Goal: Information Seeking & Learning: Learn about a topic

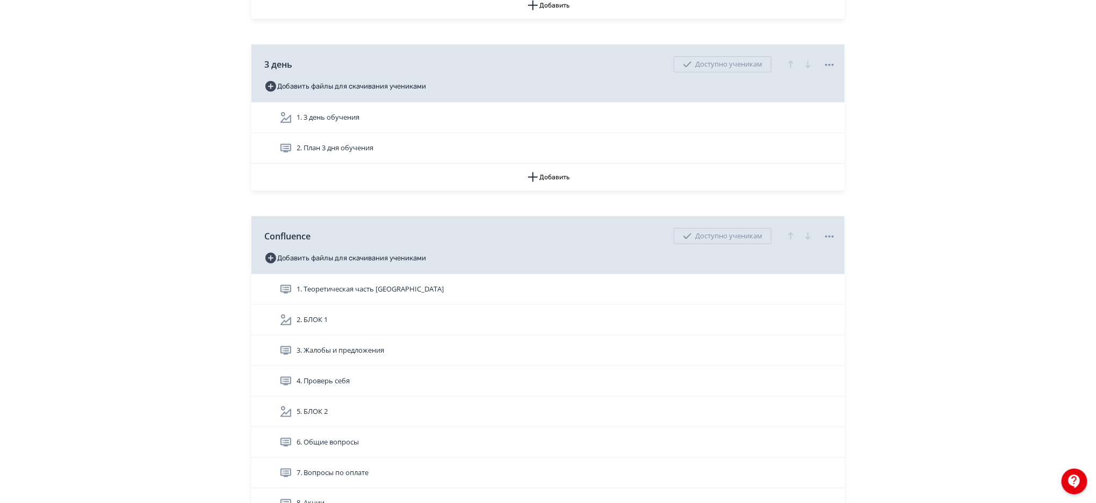
scroll to position [2635, 0]
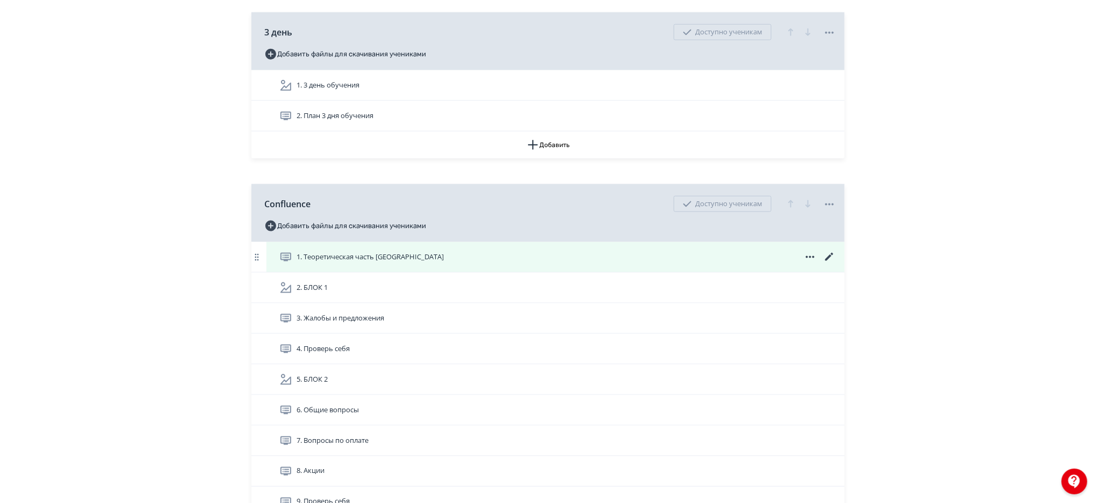
click at [727, 248] on div "1. Теоретическая часть [GEOGRAPHIC_DATA]" at bounding box center [555, 257] width 578 height 30
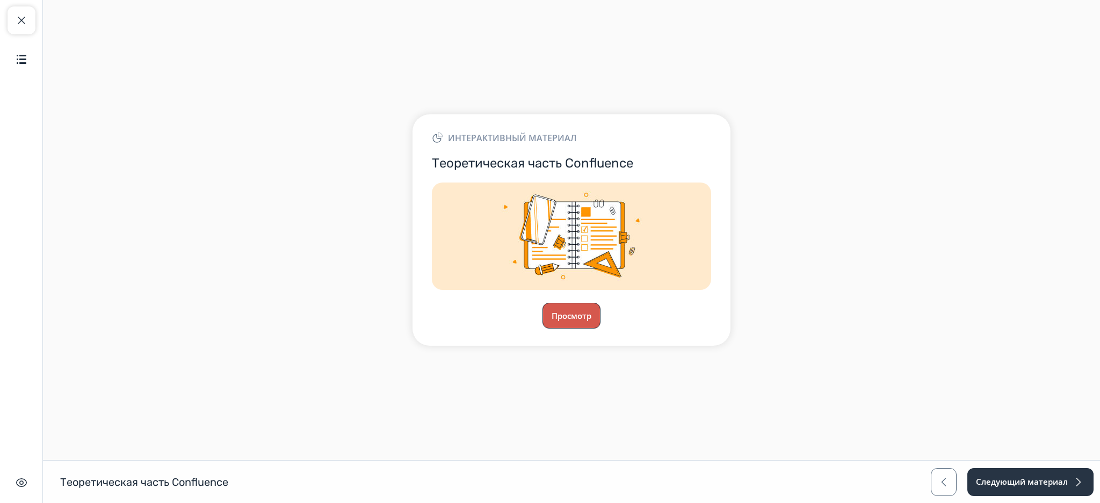
click at [574, 308] on button "Просмотр" at bounding box center [572, 316] width 58 height 26
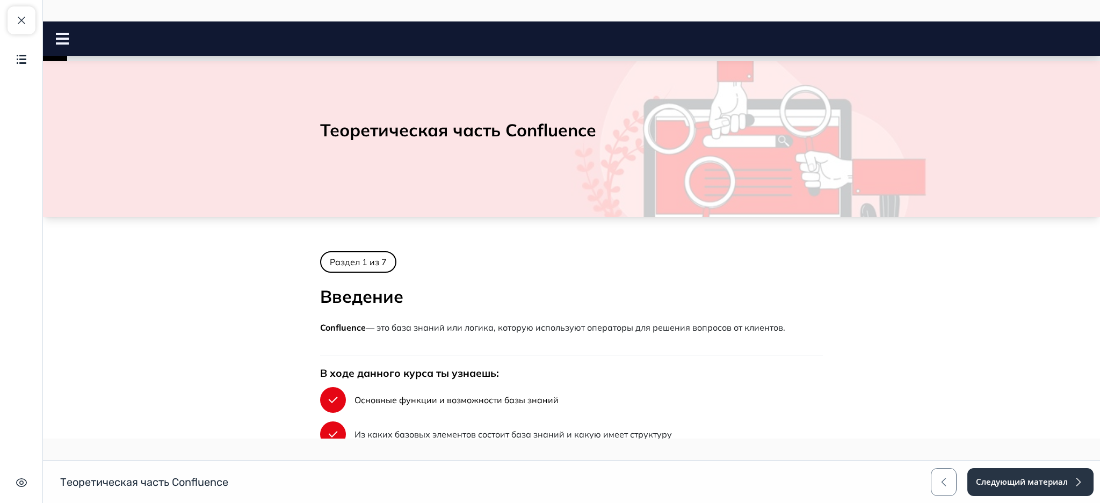
click at [56, 33] on rect at bounding box center [62, 34] width 13 height 2
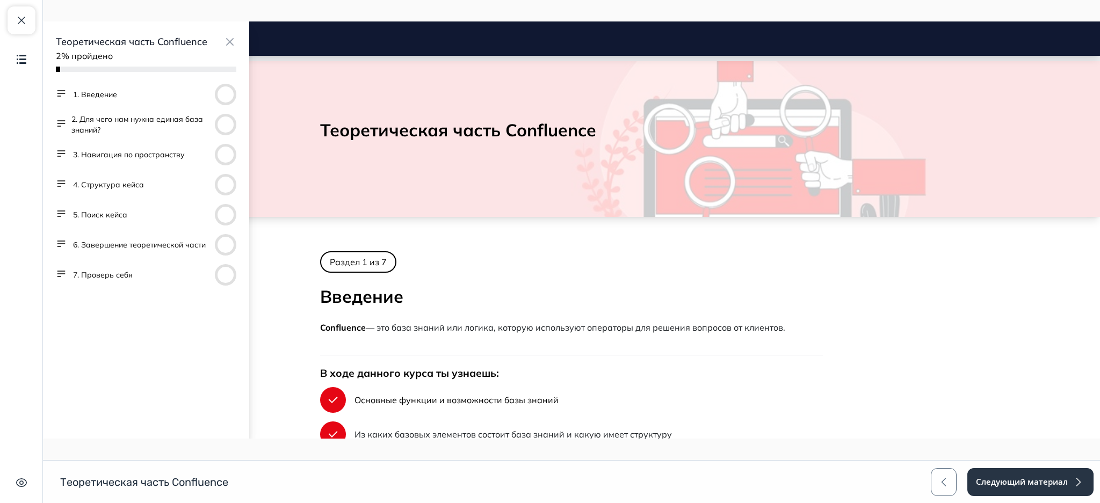
click at [102, 159] on button "3. Навигация по пространству" at bounding box center [129, 154] width 112 height 11
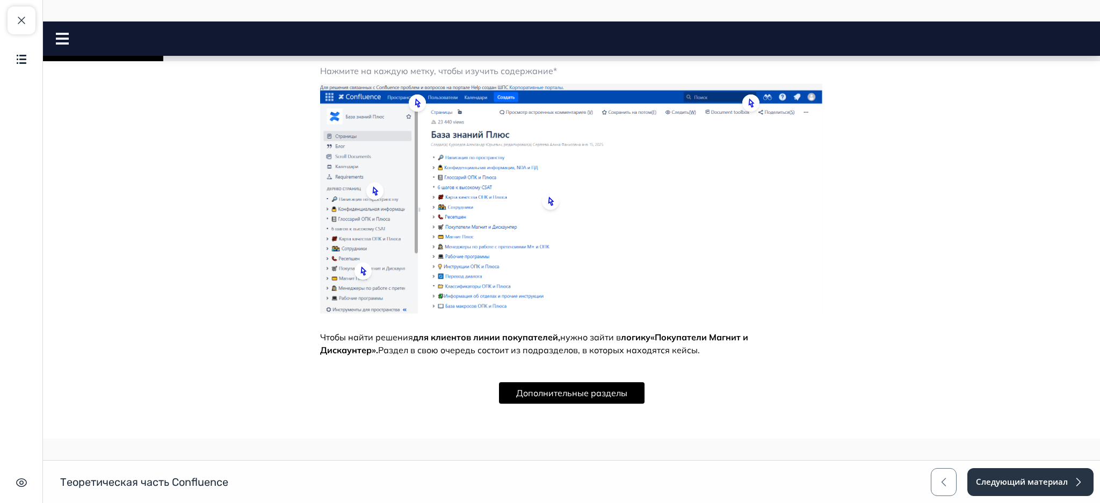
scroll to position [641, 0]
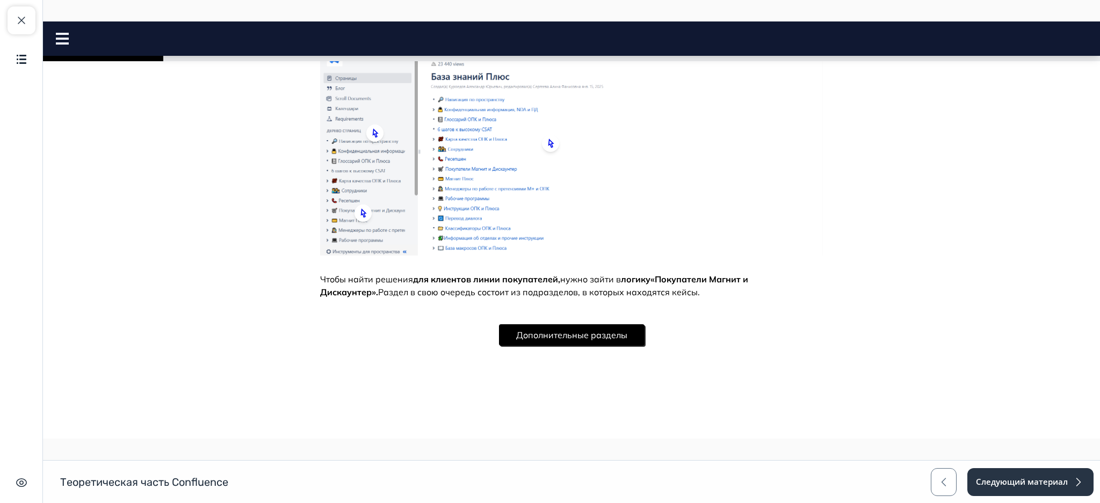
click at [595, 340] on button "Дополнительные разделы" at bounding box center [572, 335] width 146 height 21
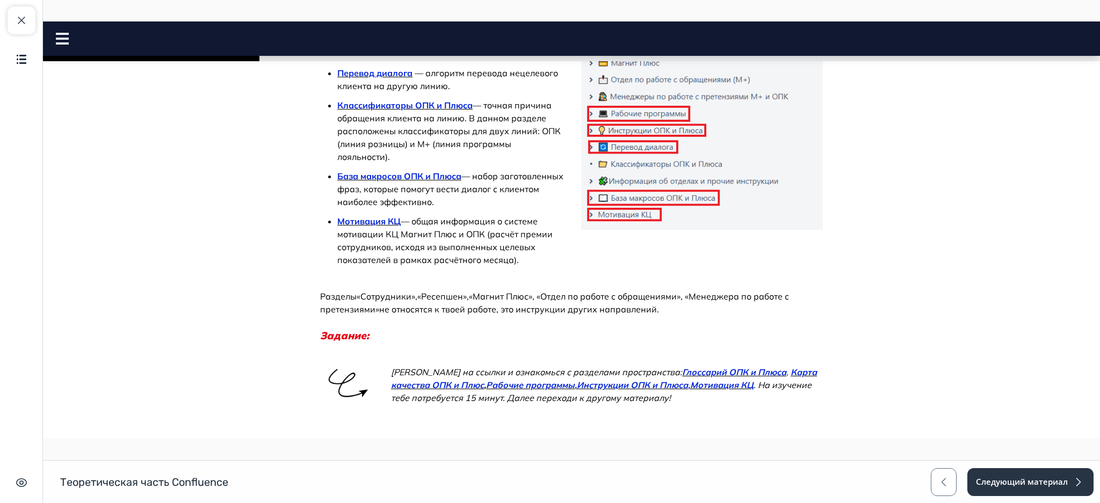
scroll to position [1152, 0]
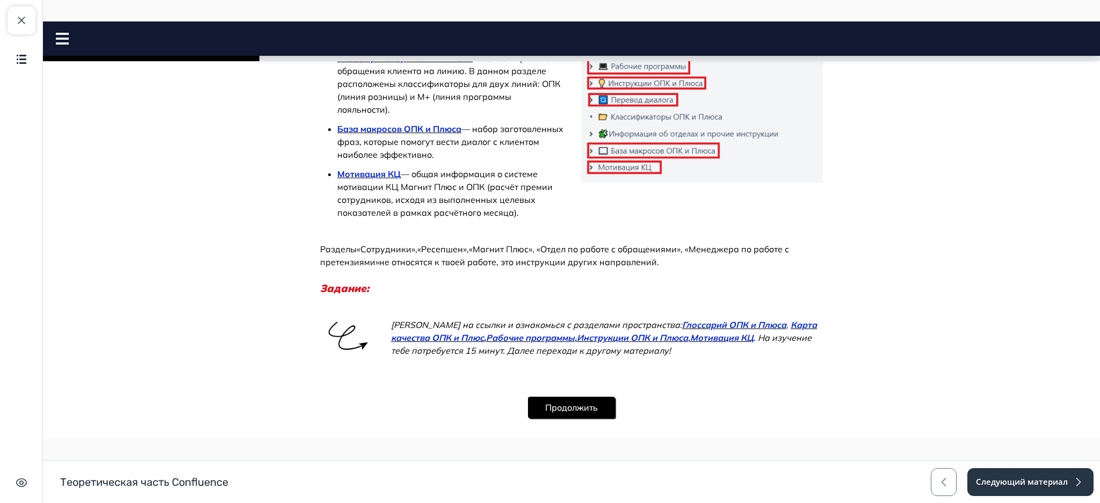
click at [595, 397] on button "Продолжить" at bounding box center [571, 407] width 87 height 21
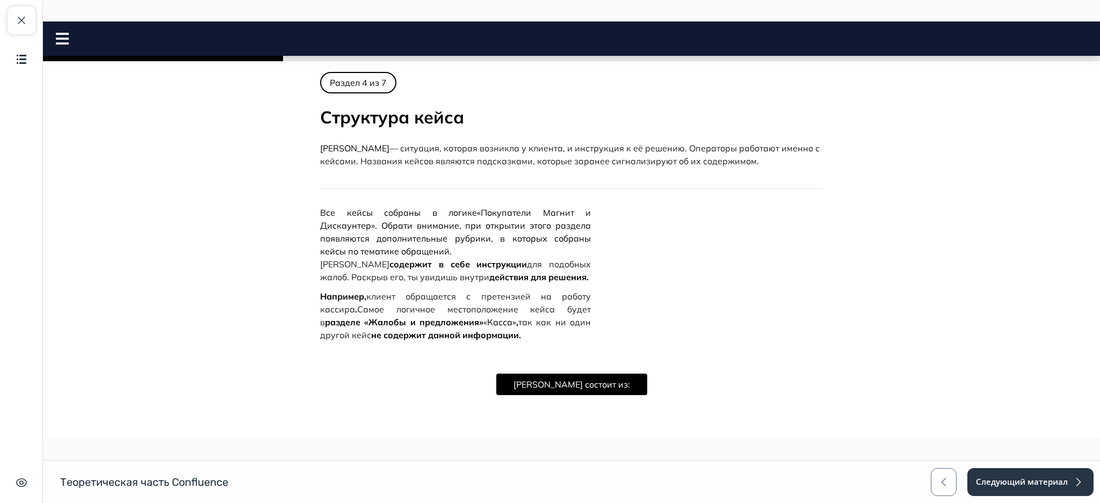
scroll to position [0, 0]
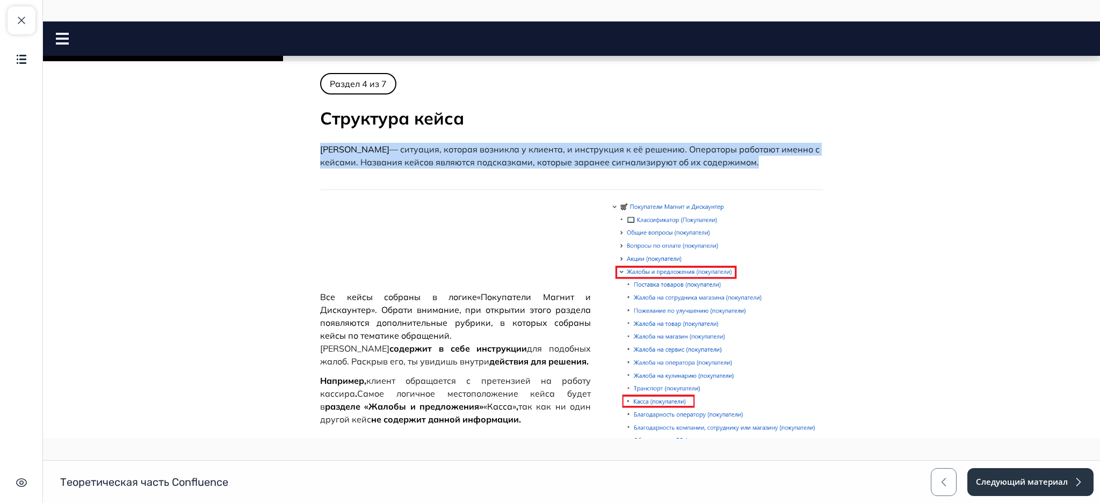
drag, startPoint x: 315, startPoint y: 149, endPoint x: 723, endPoint y: 159, distance: 407.4
click at [723, 159] on p "[PERSON_NAME] — ситуация, которая возникла у клиента, и инструкция к её решению…" at bounding box center [571, 156] width 503 height 26
copy p "[PERSON_NAME] — ситуация, которая возникла у клиента, и инструкция к её решению…"
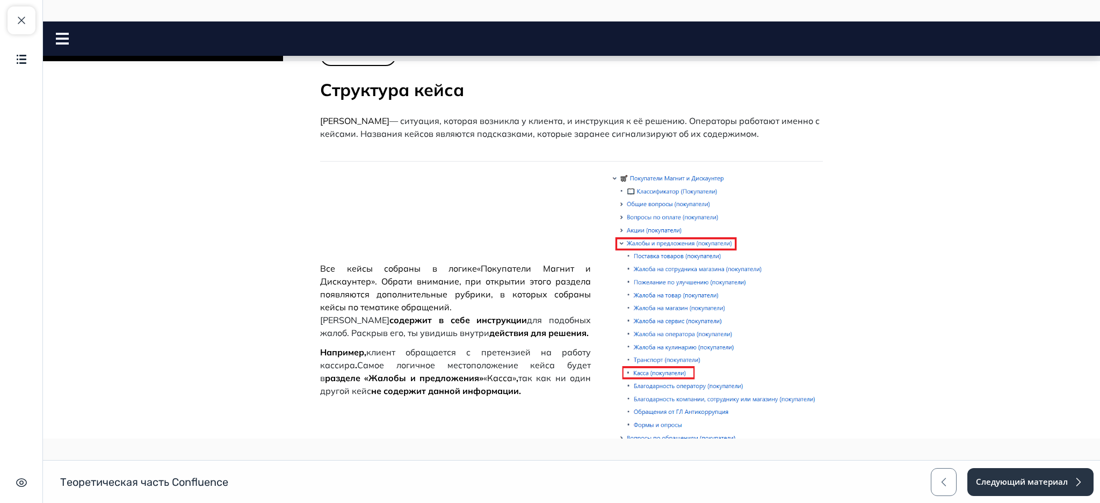
click at [998, 201] on body "Теоретическая часть Confluence Close panel" at bounding box center [571, 320] width 1057 height 551
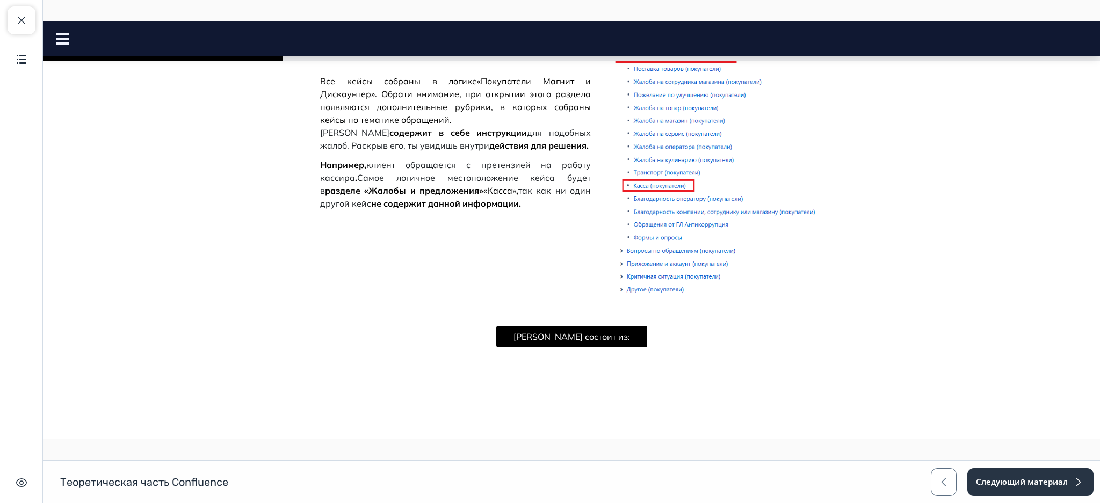
scroll to position [218, 0]
click at [594, 332] on button "[PERSON_NAME] состоит из:" at bounding box center [571, 335] width 151 height 21
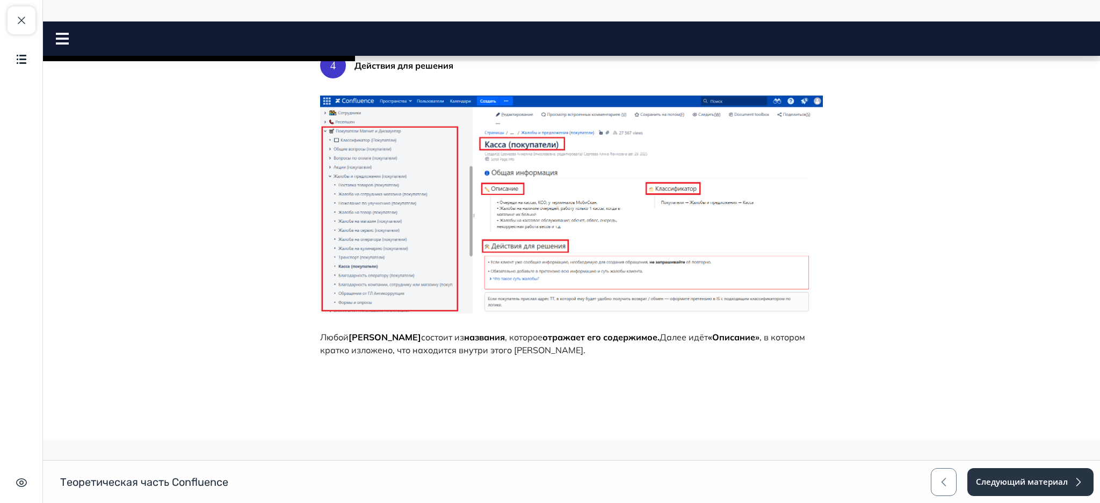
scroll to position [663, 0]
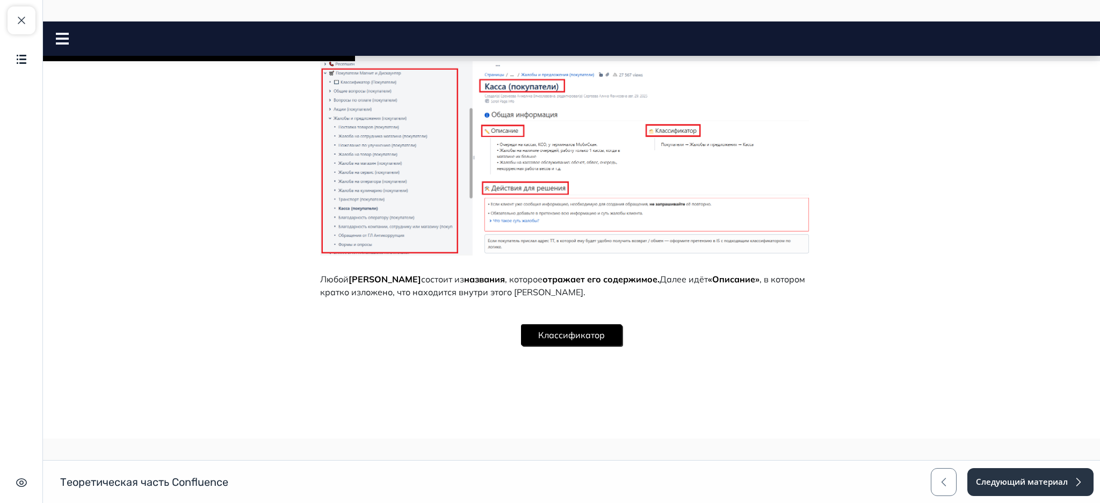
click at [537, 327] on button "Классификатор" at bounding box center [571, 335] width 101 height 21
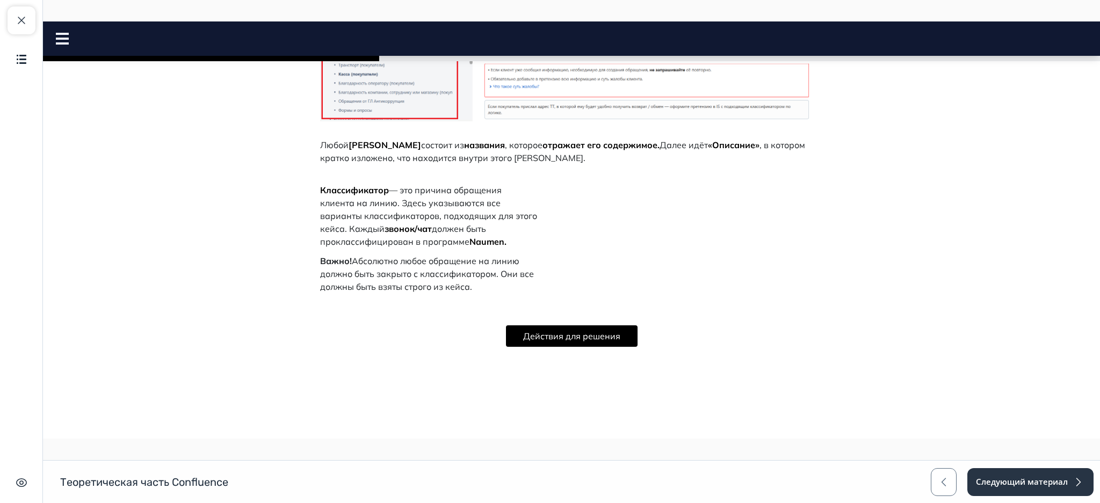
scroll to position [798, 0]
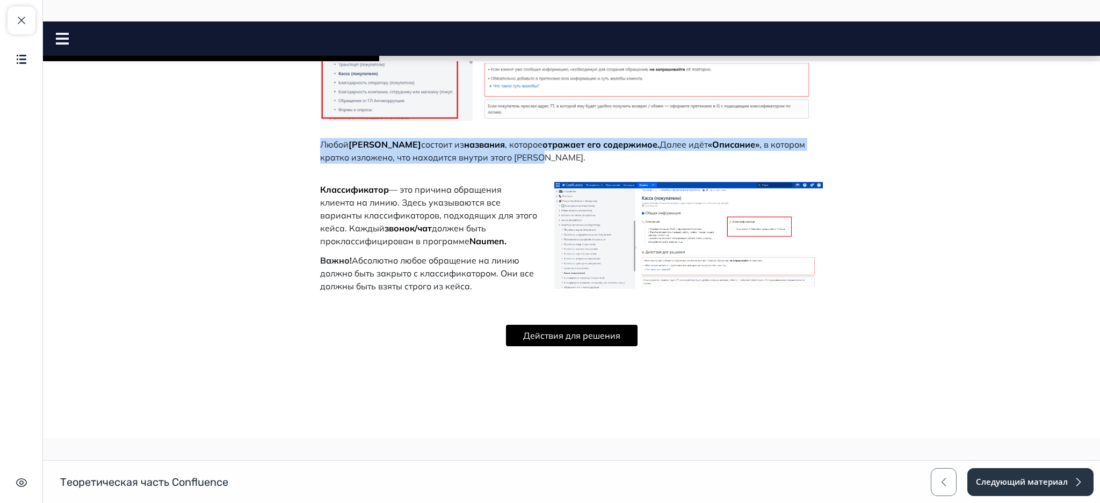
drag, startPoint x: 317, startPoint y: 144, endPoint x: 508, endPoint y: 154, distance: 191.5
click at [508, 154] on p "Любой кейс состоит из названия , которое отражает его содержимое. Далее идёт «О…" at bounding box center [571, 151] width 503 height 26
copy p "Любой кейс состоит из названия , которое отражает его содержимое. Далее идёт «О…"
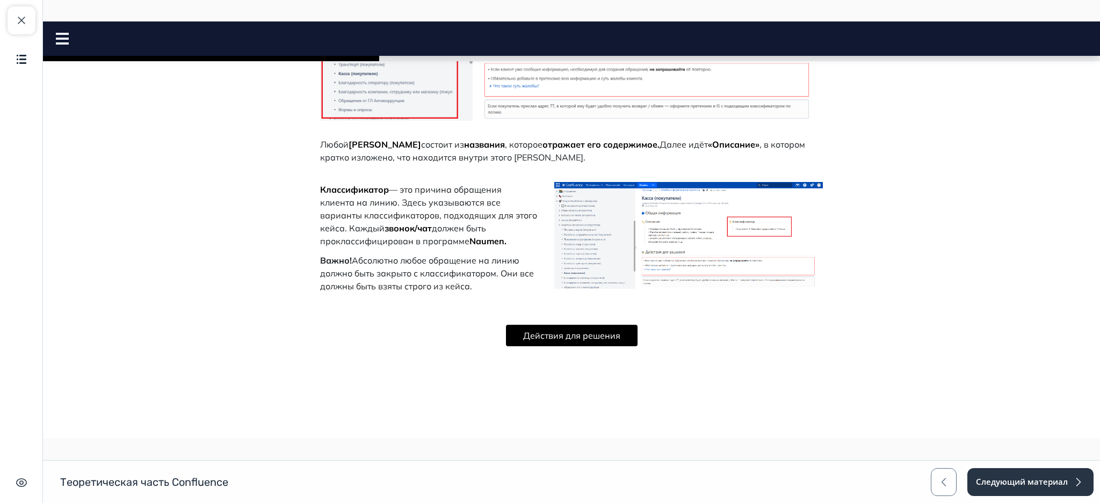
click at [430, 198] on span "— это причина обращения клиента на линию. Здесь указываются все варианты класси…" at bounding box center [428, 208] width 217 height 49
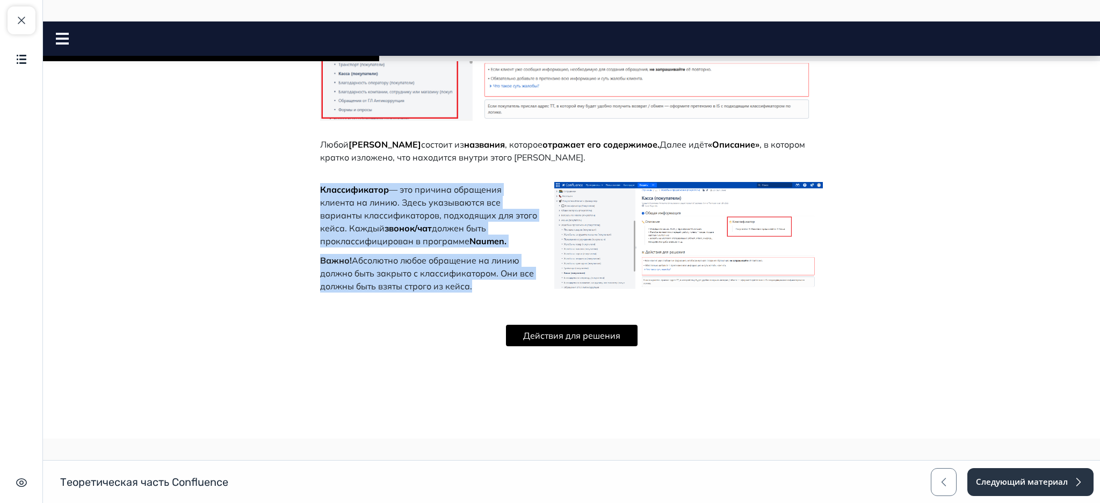
drag, startPoint x: 316, startPoint y: 185, endPoint x: 467, endPoint y: 288, distance: 183.0
click at [467, 288] on div "Классификатор — это причина обращения клиента на линию. Здесь указываются все в…" at bounding box center [428, 238] width 217 height 122
copy div "Классификатор — это причина обращения клиента на линию. Здесь указываются все в…"
click at [462, 178] on div "Классификатор — это причина обращения клиента на линию. Здесь указываются все в…" at bounding box center [428, 238] width 217 height 122
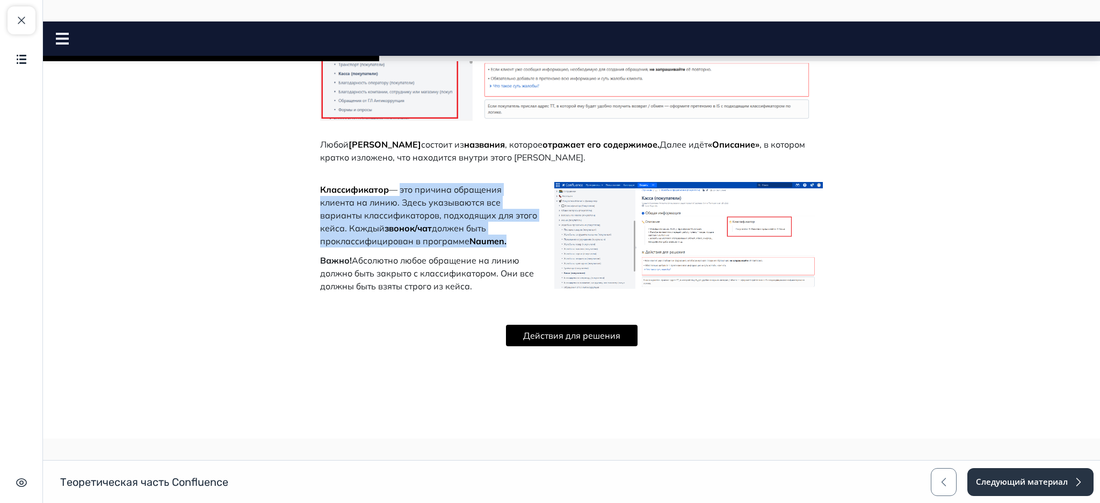
drag, startPoint x: 397, startPoint y: 189, endPoint x: 500, endPoint y: 239, distance: 114.6
click at [500, 239] on p "Классификатор — это причина обращения клиента на линию. Здесь указываются все в…" at bounding box center [428, 215] width 217 height 64
copy p "это причина обращения клиента на линию. Здесь указываются все варианты классифи…"
drag, startPoint x: 608, startPoint y: 350, endPoint x: 599, endPoint y: 334, distance: 18.8
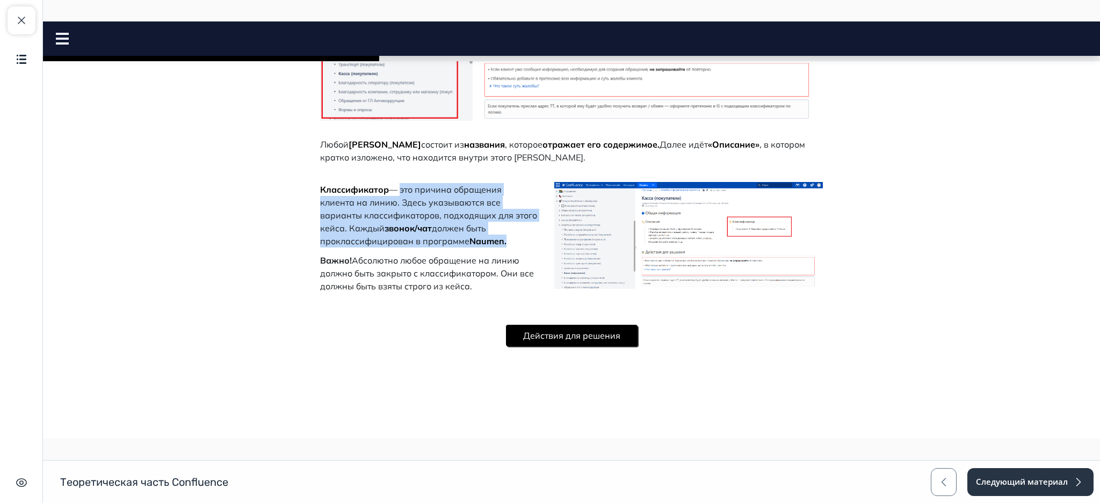
click at [599, 334] on button "Действия для решения" at bounding box center [572, 335] width 132 height 21
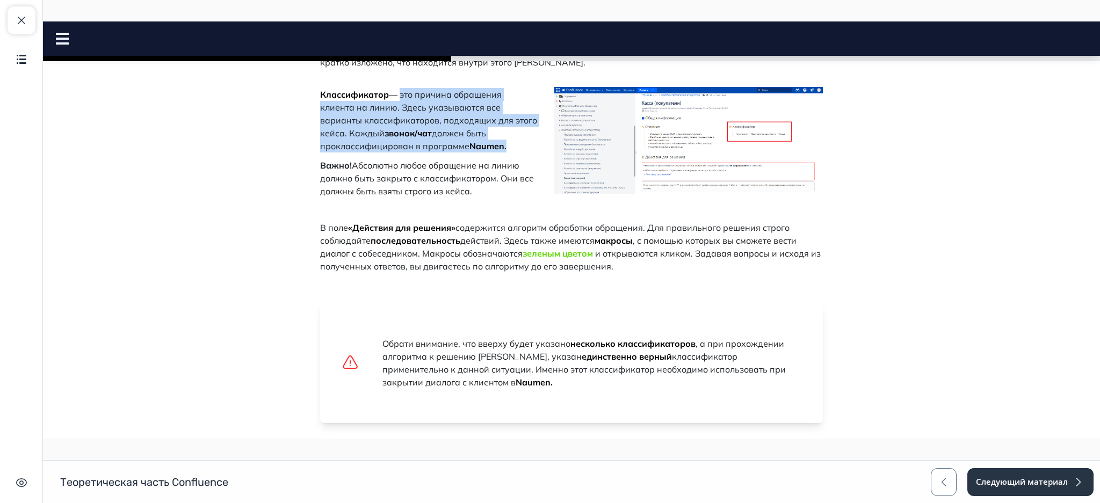
scroll to position [908, 0]
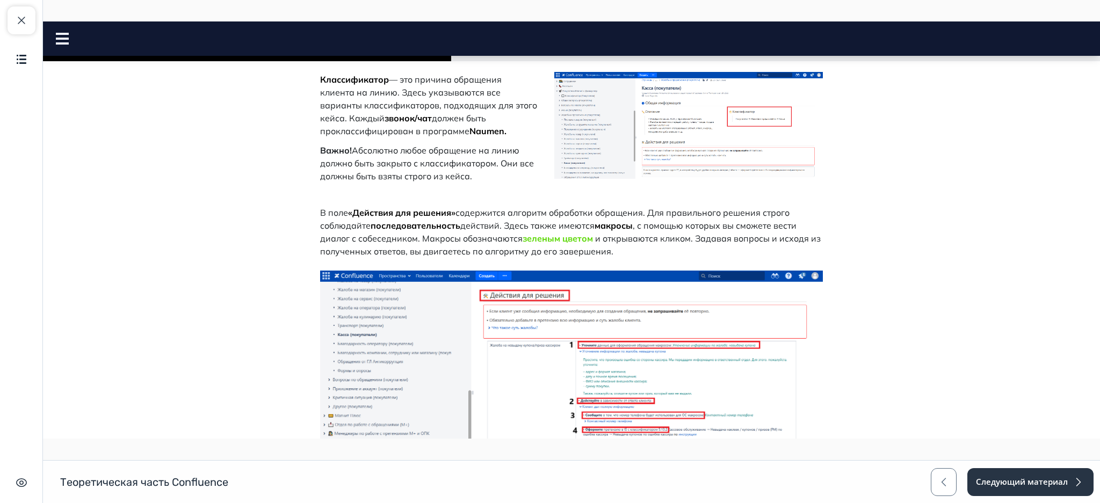
click at [1005, 212] on body "Теоретическая часть Confluence Close panel" at bounding box center [571, 38] width 1057 height 1746
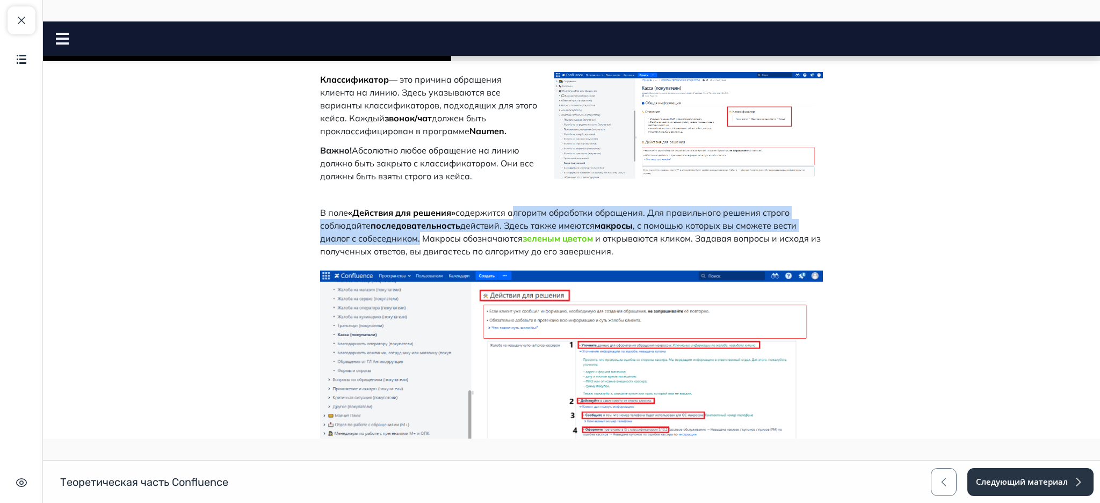
drag, startPoint x: 507, startPoint y: 210, endPoint x: 414, endPoint y: 238, distance: 97.6
click at [414, 238] on p "В поле «Действия для решения» содержится алгоритм обработки обращения. Для прав…" at bounding box center [571, 232] width 503 height 52
copy p "алгоритм обработки обращения. Для правильного решения строго соблюдайте последо…"
